Goal: Information Seeking & Learning: Learn about a topic

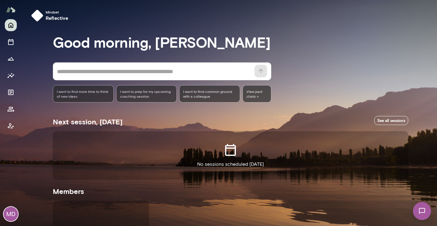
click at [12, 215] on div "MD" at bounding box center [11, 214] width 14 height 14
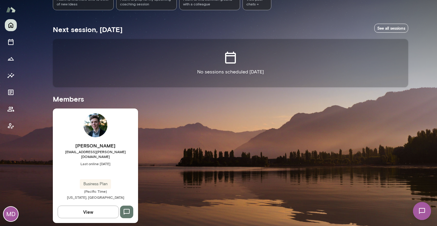
scroll to position [92, 0]
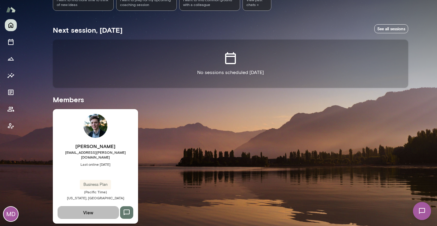
click at [95, 207] on button "View" at bounding box center [88, 213] width 61 height 13
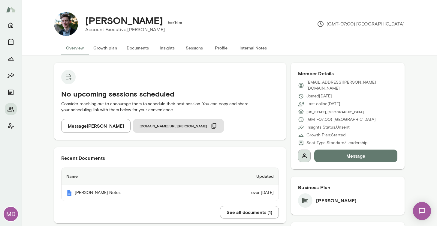
click at [304, 153] on icon "button" at bounding box center [304, 156] width 7 height 7
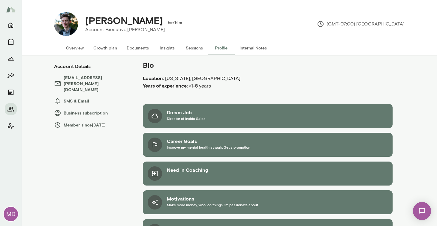
click at [74, 47] on button "Overview" at bounding box center [74, 48] width 27 height 14
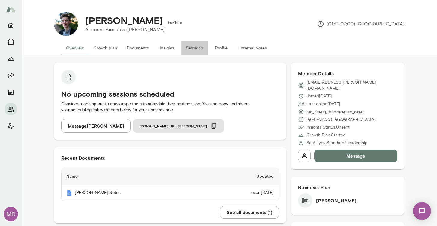
click at [192, 47] on button "Sessions" at bounding box center [194, 48] width 27 height 14
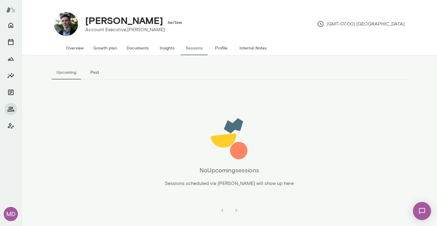
click at [95, 73] on button "Past" at bounding box center [94, 72] width 27 height 14
click at [74, 46] on button "Overview" at bounding box center [74, 48] width 27 height 14
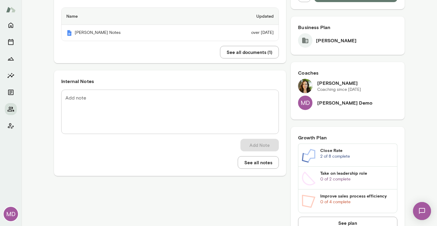
scroll to position [163, 0]
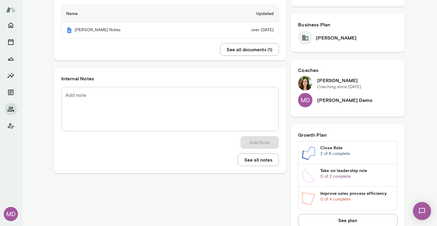
click at [86, 98] on textarea "Add note" at bounding box center [169, 109] width 209 height 35
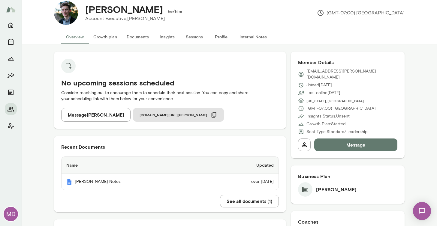
scroll to position [11, 0]
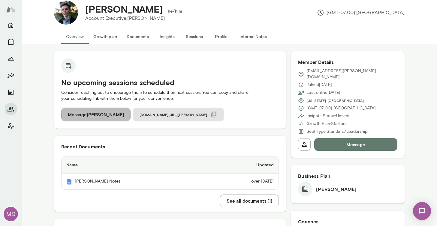
click at [97, 115] on button "Message Mason Diaz" at bounding box center [95, 115] width 69 height 14
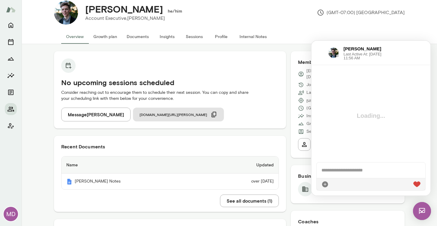
scroll to position [0, 0]
click at [48, 97] on div "No upcoming sessions scheduled Consider reaching out to encourage them to sched…" at bounding box center [230, 218] width 416 height 349
click at [377, 47] on h6 "Mason Diaz" at bounding box center [367, 49] width 47 height 7
click at [93, 114] on button "Message Mason Diaz" at bounding box center [95, 115] width 69 height 14
click at [46, 149] on div "No upcoming sessions scheduled Consider reaching out to encourage them to sched…" at bounding box center [230, 218] width 416 height 349
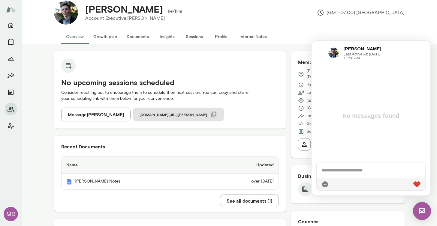
click at [161, 36] on button "Insights" at bounding box center [167, 36] width 27 height 14
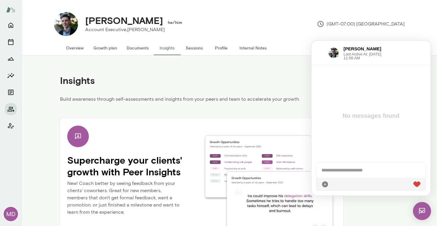
click at [315, 44] on div "Mason Diaz Last Active At: 12th Dec 2024, 11:56 AM" at bounding box center [371, 53] width 119 height 24
click at [432, 39] on div "Mason Diaz he/him Account Executive, Mento (GMT-07:00) Los Angeles Overview Gro…" at bounding box center [230, 28] width 416 height 56
click at [31, 116] on div "Insights Build awareness through self-assessments and insights from your peers …" at bounding box center [202, 156] width 360 height 201
click at [50, 175] on div "Insights Build awareness through self-assessments and insights from your peers …" at bounding box center [202, 156] width 360 height 201
click at [425, 44] on div "Mason Diaz Last Active At: 12th Dec 2024, 11:56 AM" at bounding box center [371, 53] width 119 height 24
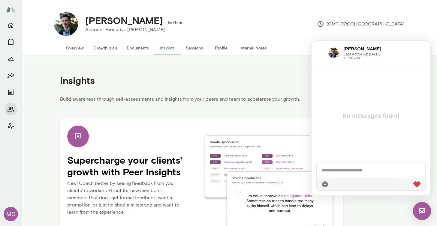
click at [310, 41] on div "Overview Growth plan Documents Insights Sessions Profile Internal Notes" at bounding box center [229, 48] width 360 height 14
click at [423, 213] on img at bounding box center [422, 211] width 18 height 18
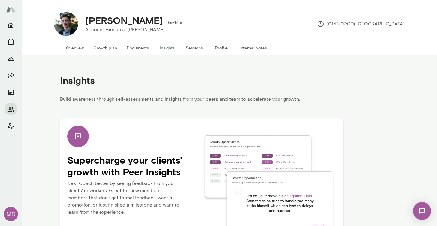
click at [194, 44] on button "Sessions" at bounding box center [194, 48] width 27 height 14
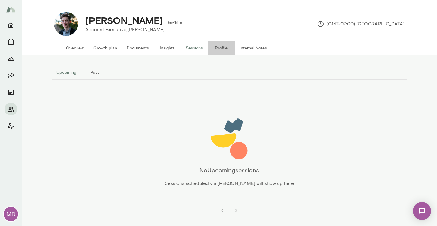
click at [218, 47] on button "Profile" at bounding box center [221, 48] width 27 height 14
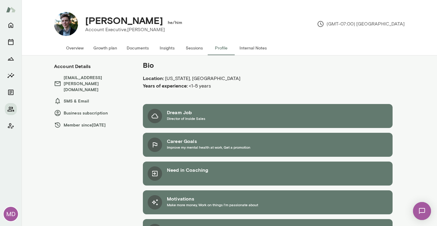
click at [258, 42] on button "Internal Notes" at bounding box center [253, 48] width 37 height 14
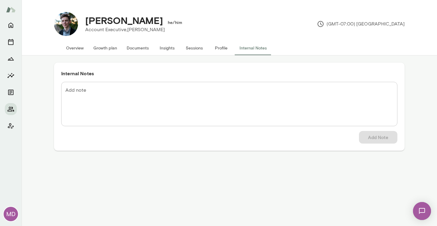
click at [75, 47] on button "Overview" at bounding box center [74, 48] width 27 height 14
